Goal: Check status: Check status

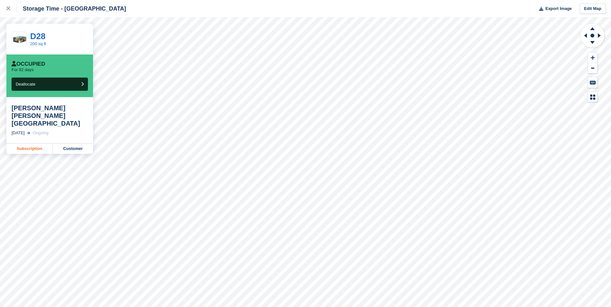
click at [36, 144] on link "Subscription" at bounding box center [29, 149] width 47 height 10
click at [28, 144] on link "Subscription" at bounding box center [29, 149] width 47 height 10
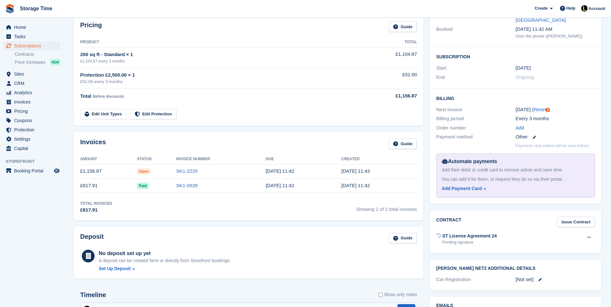
scroll to position [115, 0]
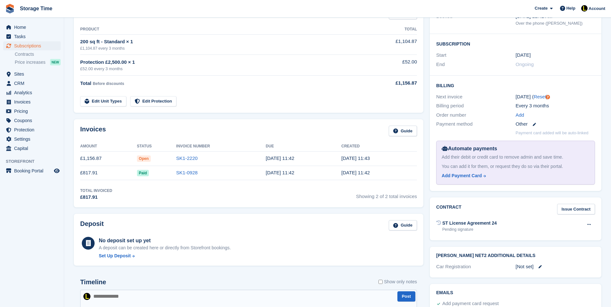
click at [205, 75] on td "Protection £2,500.00 × 1 £52.00 every 3 months" at bounding box center [218, 65] width 276 height 21
click at [182, 194] on div "Total Invoiced £817.91 Showing 2 of 2 total invoices" at bounding box center [248, 194] width 337 height 13
click at [221, 140] on div "Invoices Guide Amount Status Invoice Number Due Created £1,156.87 Open SK1-2220…" at bounding box center [249, 163] width 350 height 88
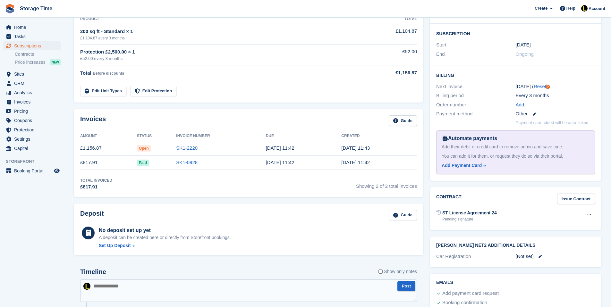
scroll to position [128, 0]
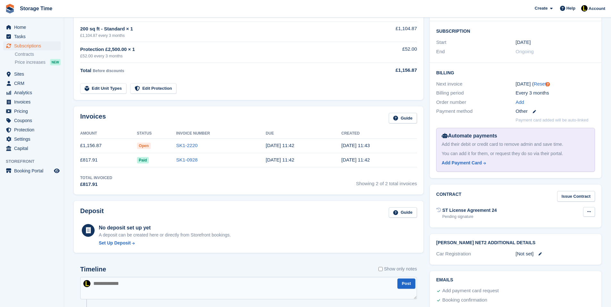
click at [585, 207] on button at bounding box center [589, 212] width 12 height 10
click at [567, 217] on div "Void contract" at bounding box center [564, 224] width 62 height 14
click at [563, 220] on p "Void contract" at bounding box center [564, 224] width 56 height 8
click at [273, 107] on div "Invoices Guide Amount Status Invoice Number Due Created £1,156.87 Open SK1-2220…" at bounding box center [249, 150] width 350 height 88
click at [81, 295] on button at bounding box center [77, 296] width 6 height 6
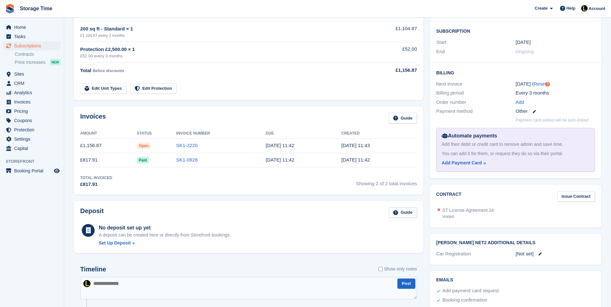
click at [108, 282] on textarea at bounding box center [248, 288] width 337 height 22
click at [248, 110] on div "Invoices Guide Amount Status Invoice Number Due Created £1,156.87 Open SK1-2220…" at bounding box center [249, 150] width 350 height 88
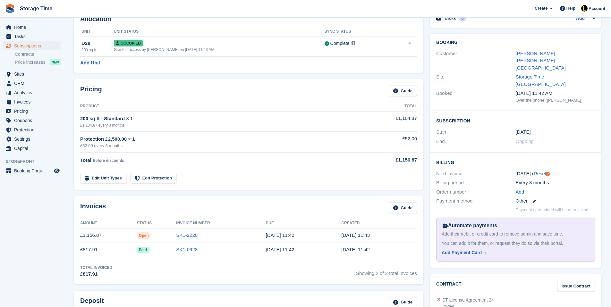
scroll to position [26, 0]
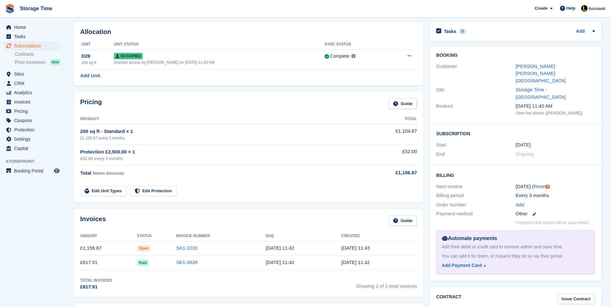
click at [104, 261] on td "£817.91" at bounding box center [108, 263] width 57 height 14
click at [209, 239] on th "Invoice Number" at bounding box center [220, 236] width 89 height 10
click at [209, 246] on td "SK1-2220" at bounding box center [220, 248] width 89 height 14
drag, startPoint x: 212, startPoint y: 250, endPoint x: 80, endPoint y: 249, distance: 132.2
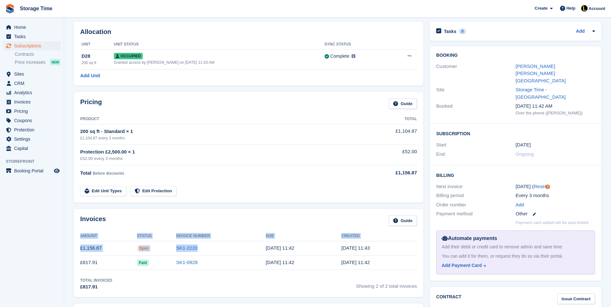
click at [80, 249] on tr "£1,156.87 Open SK1-2220 2 Oct, 11:42 1 Oct, 11:43" at bounding box center [248, 248] width 337 height 14
click at [211, 239] on th "Invoice Number" at bounding box center [220, 236] width 89 height 10
click at [209, 250] on td "SK1-2220" at bounding box center [220, 248] width 89 height 14
drag, startPoint x: 209, startPoint y: 250, endPoint x: 161, endPoint y: 251, distance: 48.1
click at [161, 251] on tr "£1,156.87 Open SK1-2220 2 Oct, 11:42 1 Oct, 11:43" at bounding box center [248, 248] width 337 height 14
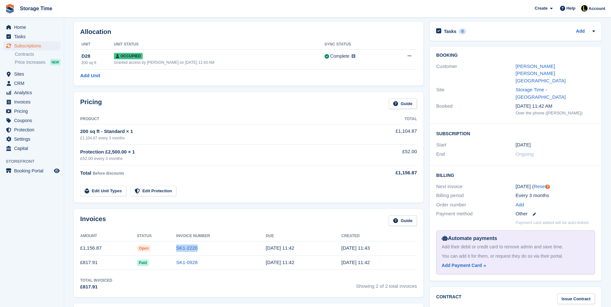
drag, startPoint x: 121, startPoint y: 251, endPoint x: 98, endPoint y: 251, distance: 22.8
click at [98, 251] on td "£1,156.87" at bounding box center [108, 248] width 57 height 14
click at [111, 249] on td "£1,156.87" at bounding box center [108, 248] width 57 height 14
drag, startPoint x: 106, startPoint y: 250, endPoint x: 81, endPoint y: 251, distance: 25.0
click at [81, 251] on td "£1,156.87" at bounding box center [108, 248] width 57 height 14
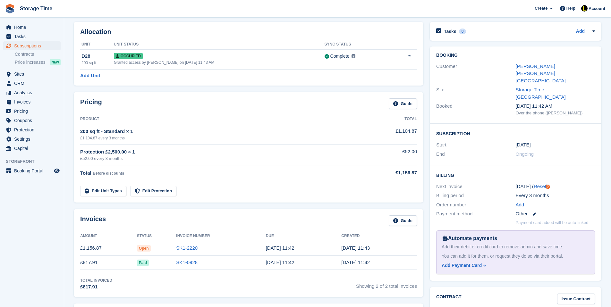
click at [104, 251] on td "£1,156.87" at bounding box center [108, 248] width 57 height 14
click at [107, 248] on td "£1,156.87" at bounding box center [108, 248] width 57 height 14
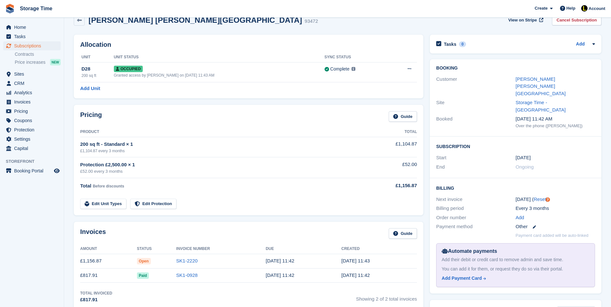
click at [112, 292] on div "Total Invoiced" at bounding box center [96, 294] width 32 height 6
click at [99, 278] on td "£817.91" at bounding box center [108, 275] width 57 height 14
click at [100, 278] on td "£817.91" at bounding box center [108, 275] width 57 height 14
click at [198, 260] on link "SK1-2220" at bounding box center [186, 260] width 21 height 5
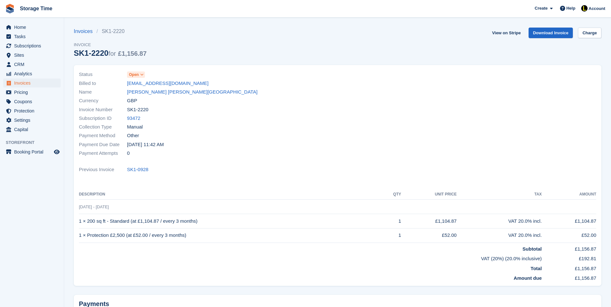
click at [194, 239] on td "1 × Protection £2,500 (at £52.00 / every 3 months)" at bounding box center [230, 235] width 302 height 14
click at [160, 90] on link "[PERSON_NAME] [PERSON_NAME][GEOGRAPHIC_DATA]" at bounding box center [192, 92] width 131 height 7
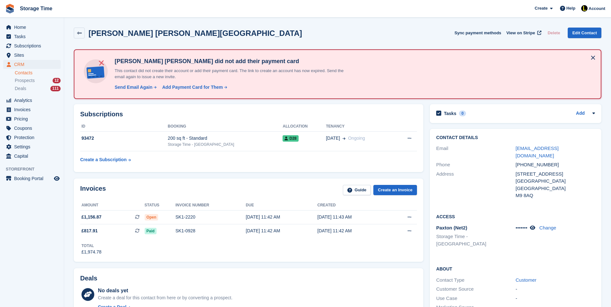
drag, startPoint x: 612, startPoint y: 55, endPoint x: 553, endPoint y: 47, distance: 59.8
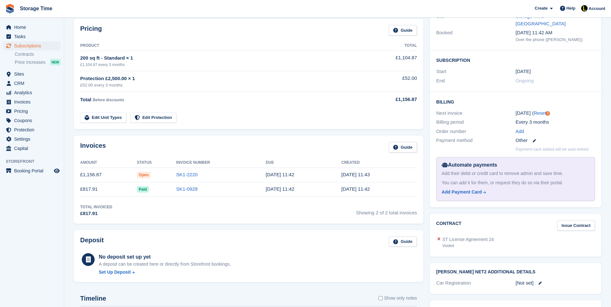
scroll to position [103, 0]
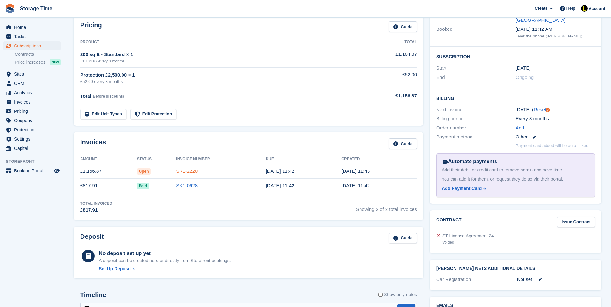
click at [196, 171] on link "SK1-2220" at bounding box center [186, 170] width 21 height 5
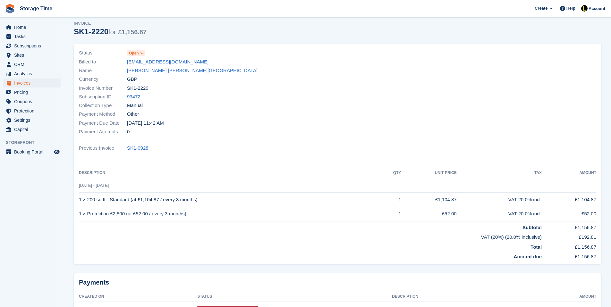
scroll to position [26, 0]
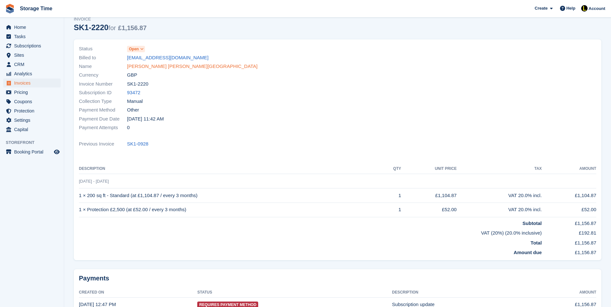
click at [153, 68] on link "[PERSON_NAME] [PERSON_NAME][GEOGRAPHIC_DATA]" at bounding box center [192, 66] width 131 height 7
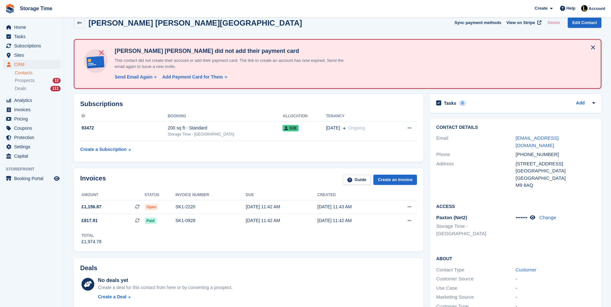
scroll to position [13, 0]
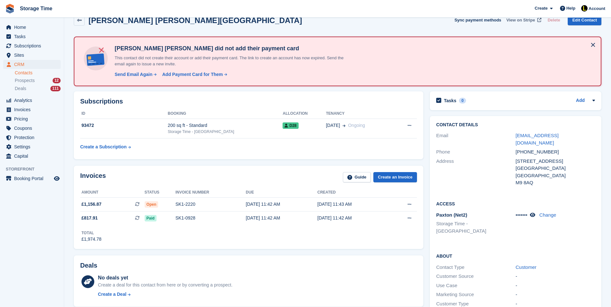
click at [516, 21] on span "View on Stripe" at bounding box center [520, 20] width 29 height 6
